Goal: Book appointment/travel/reservation

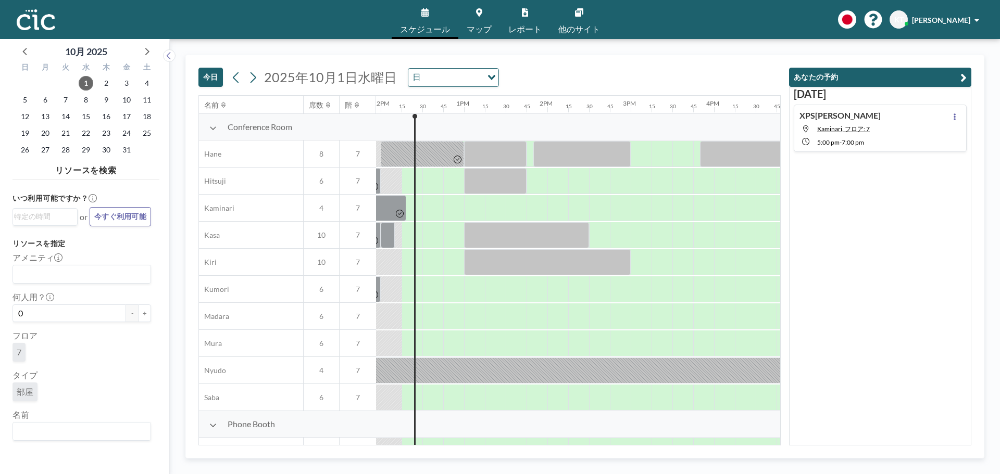
scroll to position [0, 1000]
click at [206, 129] on div "Conference Room" at bounding box center [287, 127] width 177 height 27
click at [211, 131] on icon at bounding box center [212, 128] width 7 height 8
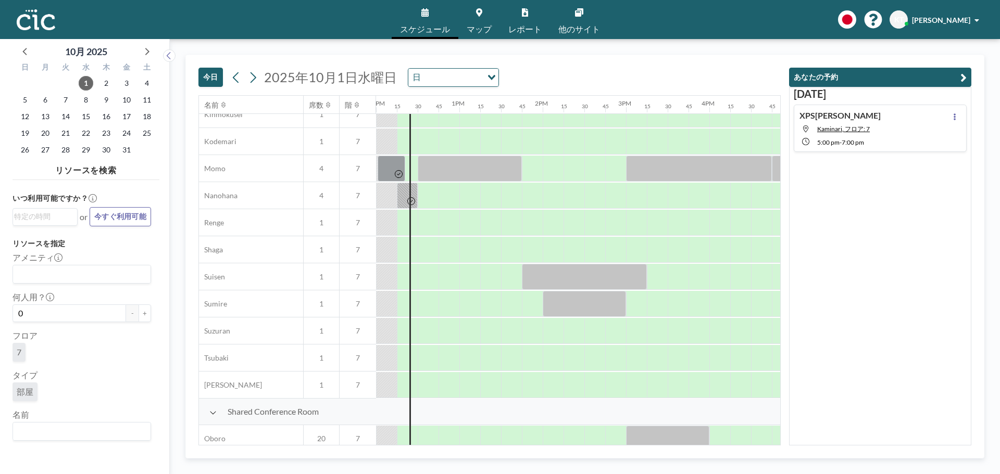
scroll to position [209, 1000]
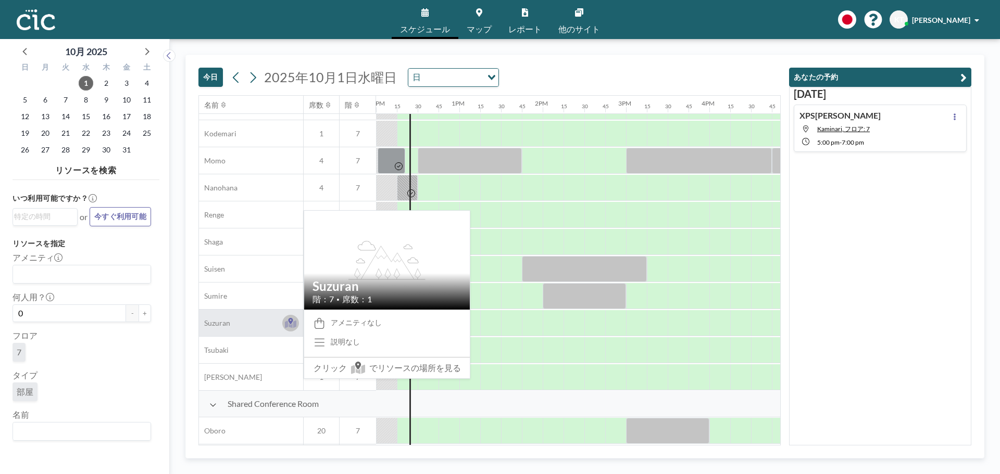
click at [292, 327] on icon at bounding box center [291, 324] width 12 height 8
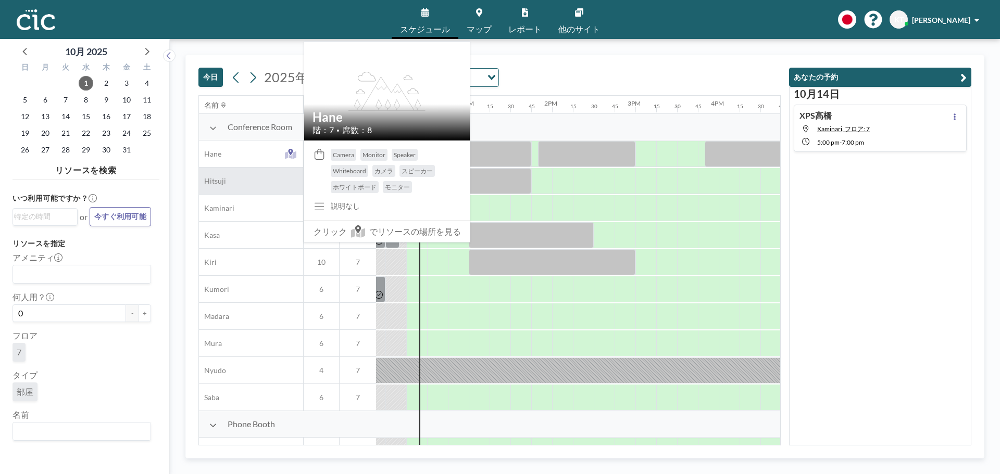
scroll to position [0, 1000]
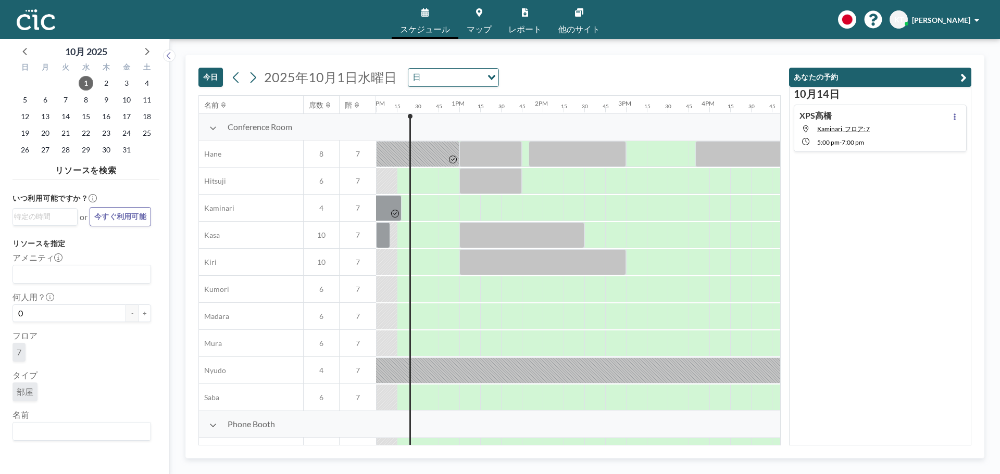
click at [240, 130] on span "Conference Room" at bounding box center [260, 127] width 65 height 10
click at [214, 129] on icon at bounding box center [212, 128] width 7 height 8
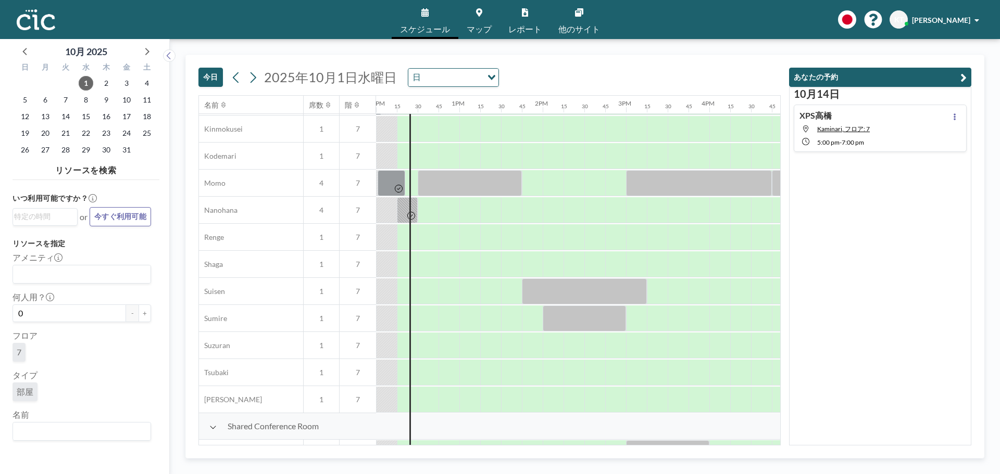
scroll to position [213, 1000]
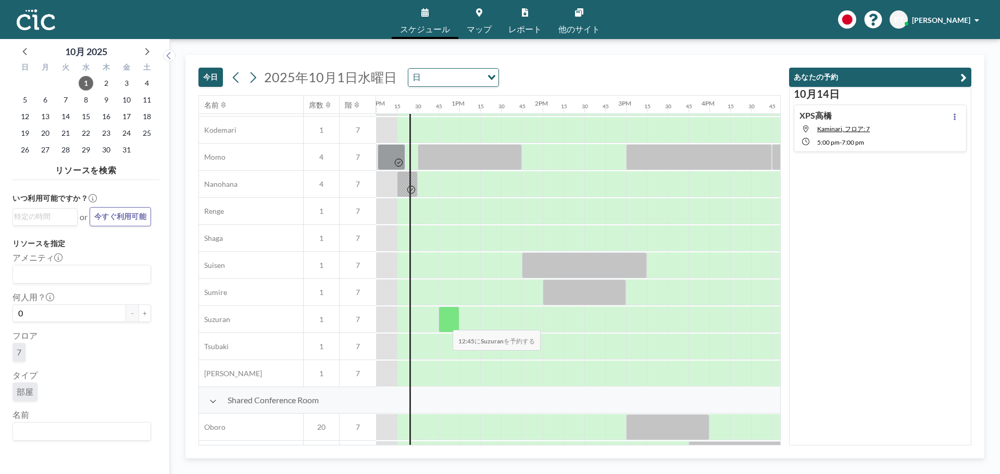
click at [444, 323] on div at bounding box center [449, 320] width 21 height 26
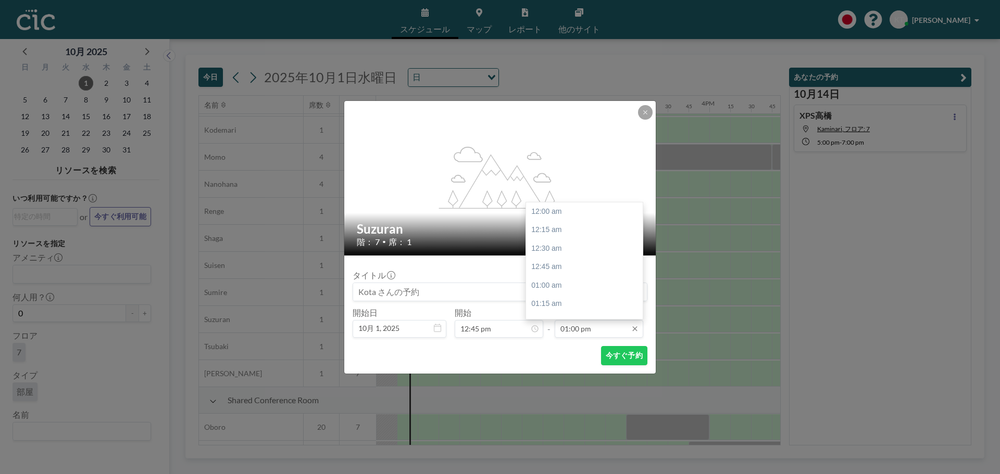
scroll to position [964, 0]
click at [558, 213] on div "01:00 pm" at bounding box center [587, 211] width 122 height 19
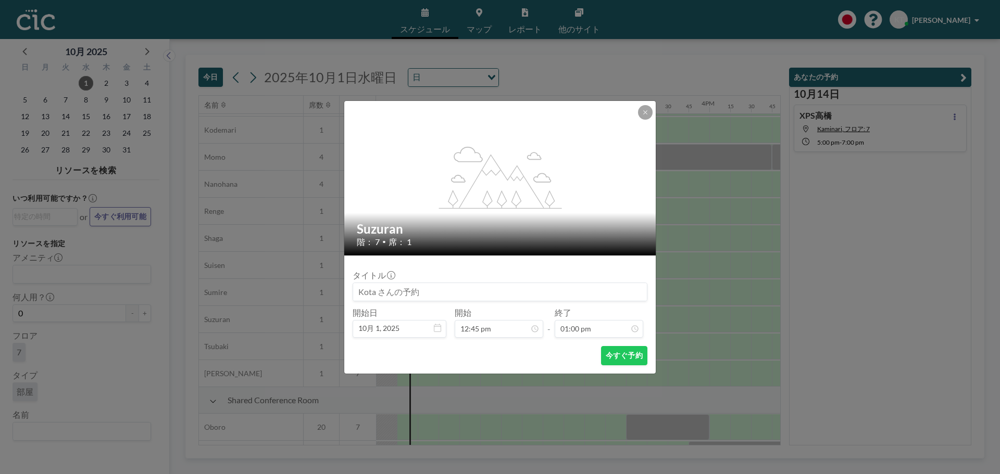
scroll to position [19, 0]
click at [460, 292] on input at bounding box center [500, 292] width 294 height 18
type input "XPS高橋"
click at [615, 358] on button "今すぐ予約" at bounding box center [624, 355] width 46 height 19
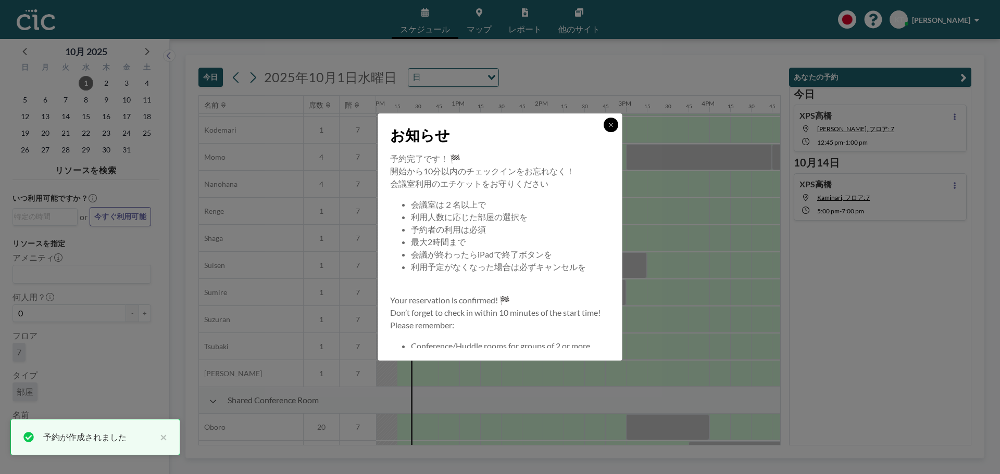
click at [605, 126] on button at bounding box center [611, 125] width 15 height 15
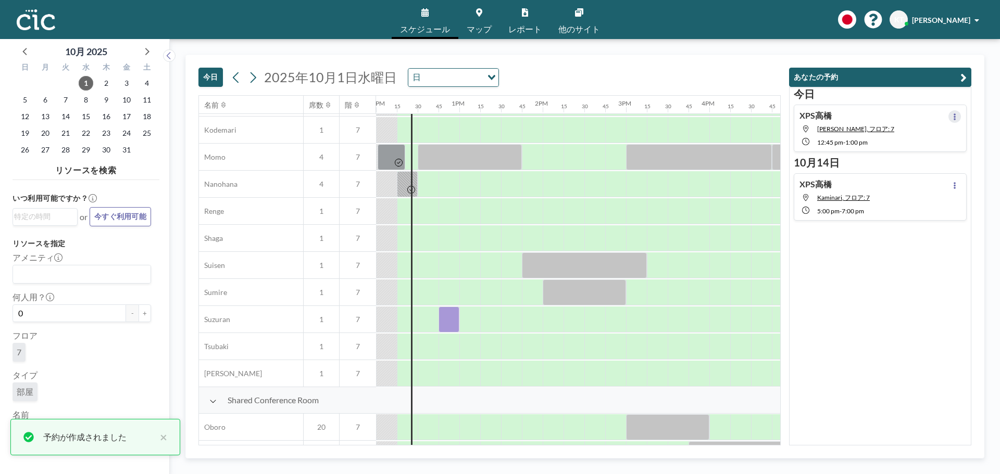
click at [948, 114] on button at bounding box center [954, 116] width 12 height 12
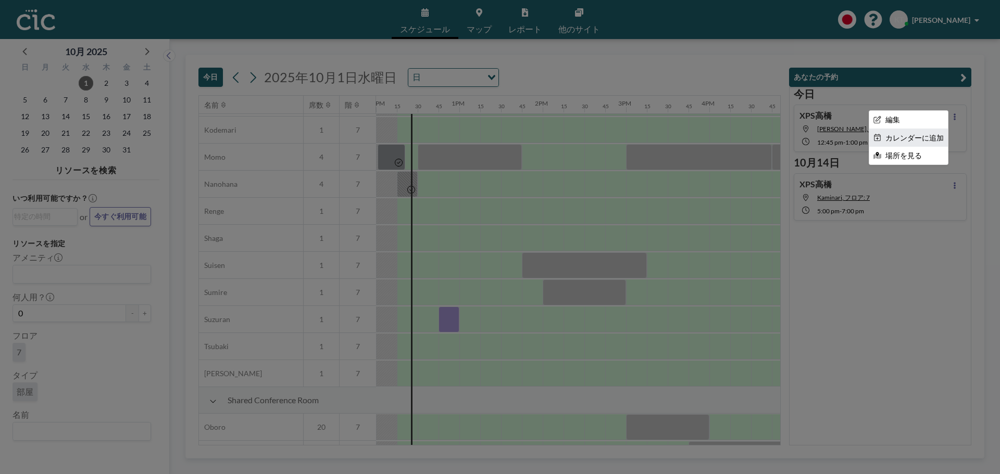
click at [937, 134] on li "カレンダーに追加" at bounding box center [908, 138] width 79 height 18
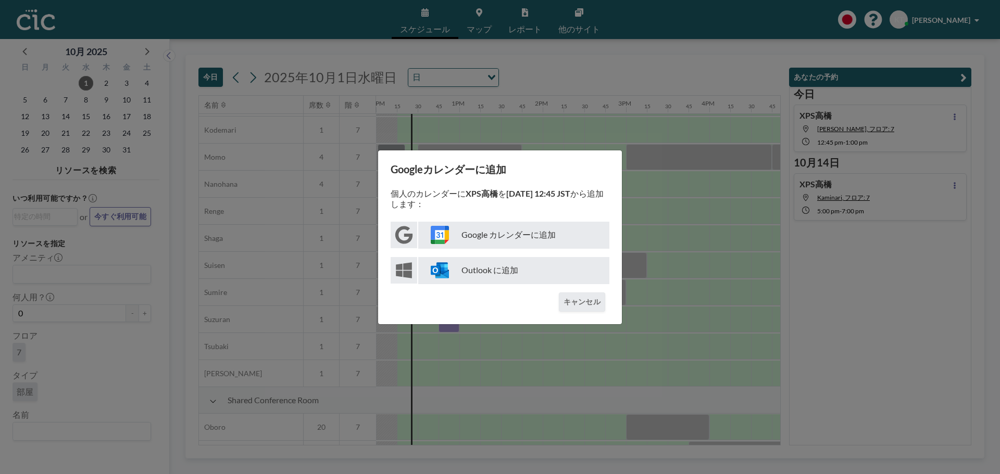
click at [523, 238] on p "Google カレンダーに追加" at bounding box center [513, 235] width 191 height 27
click at [588, 298] on button "キャンセル" at bounding box center [582, 302] width 46 height 19
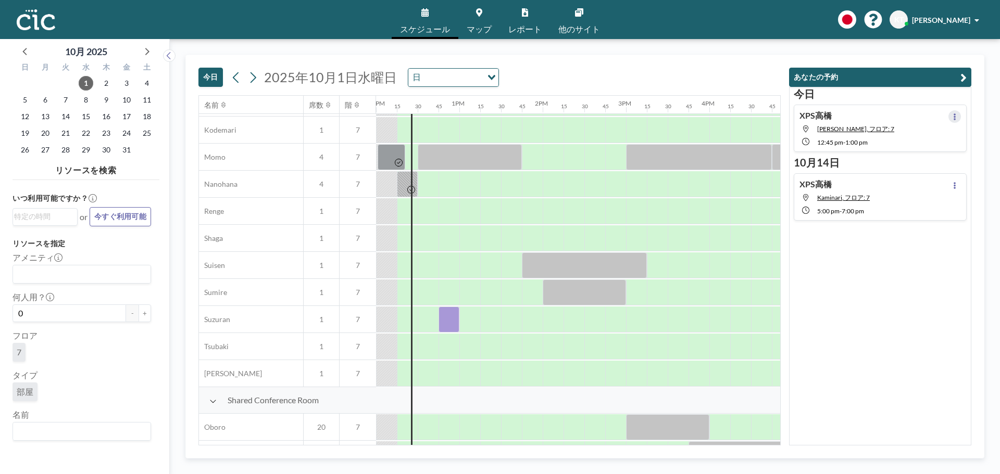
click at [953, 118] on icon at bounding box center [955, 117] width 4 height 7
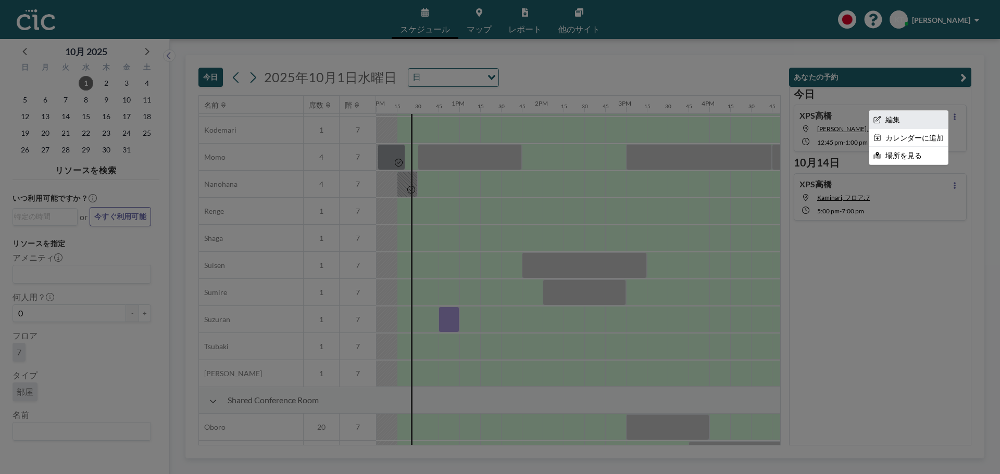
click at [906, 122] on li "編集" at bounding box center [908, 120] width 79 height 18
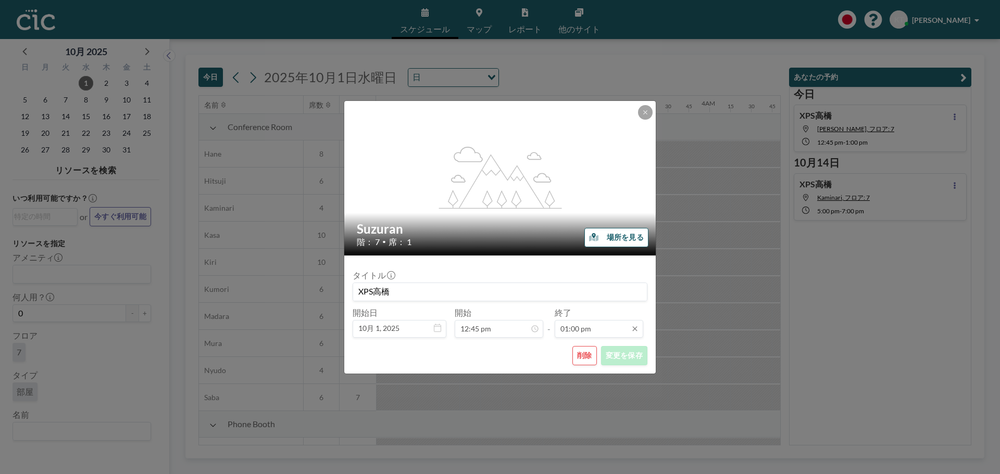
click at [574, 332] on input "01:00 pm" at bounding box center [599, 329] width 89 height 18
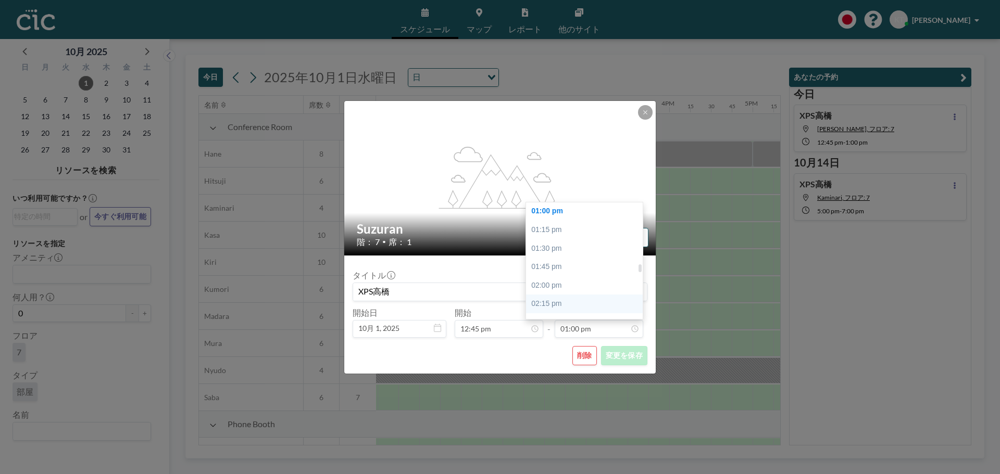
scroll to position [0, 1042]
click at [565, 289] on div "02:00 pm" at bounding box center [587, 286] width 122 height 19
type input "02:00 pm"
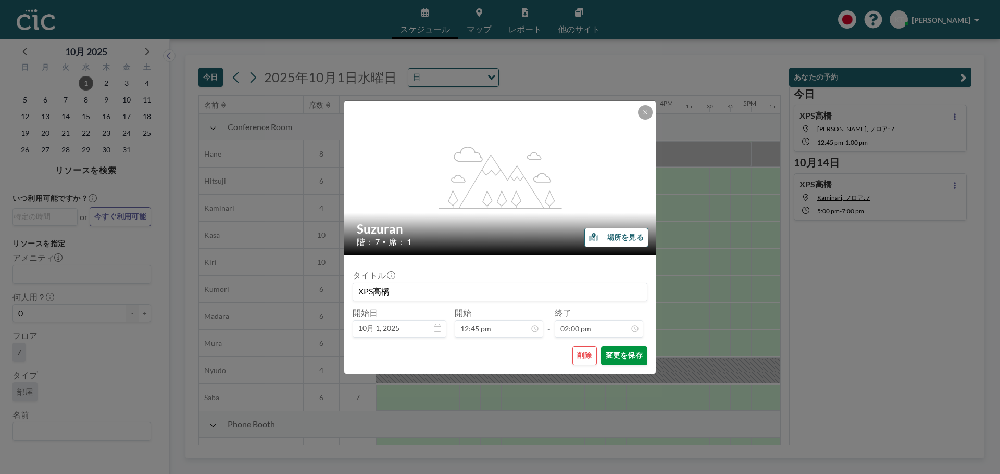
click at [630, 351] on button "変更を保存" at bounding box center [624, 355] width 46 height 19
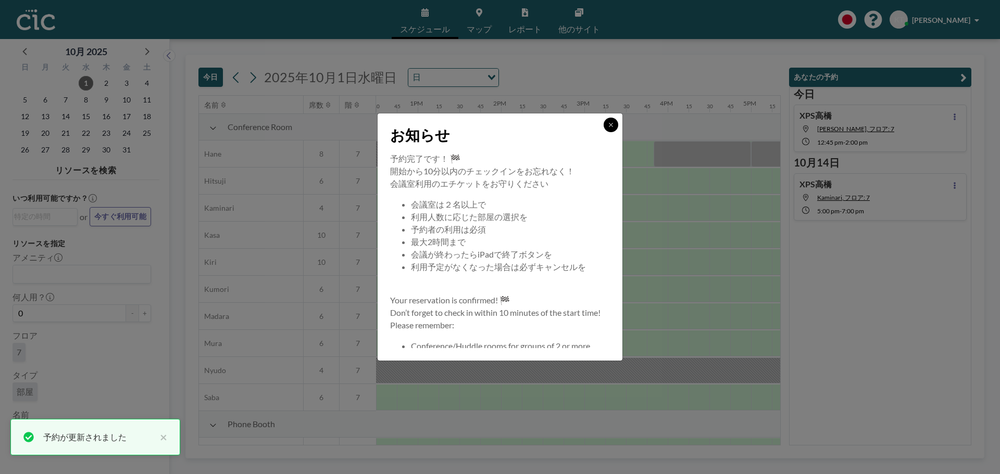
click at [609, 127] on icon at bounding box center [611, 125] width 4 height 4
